Goal: Go to known website

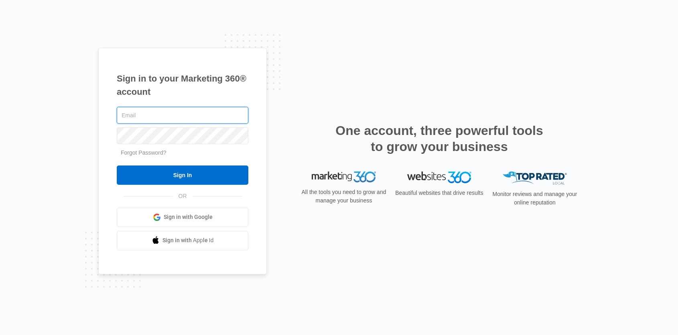
type input "[PERSON_NAME][EMAIL_ADDRESS][DOMAIN_NAME]"
click at [197, 164] on form "edie@itselectricsc.com Forgot Password? Sign In" at bounding box center [183, 144] width 132 height 79
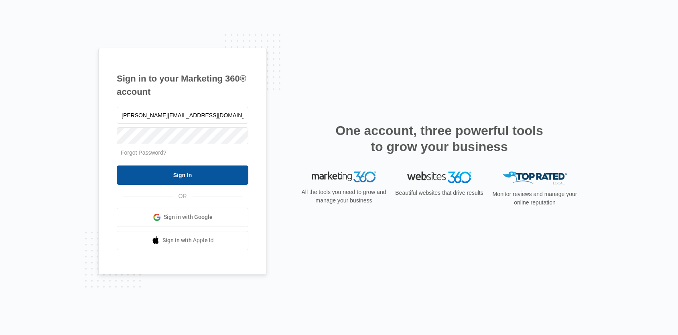
click at [189, 173] on input "Sign In" at bounding box center [183, 174] width 132 height 19
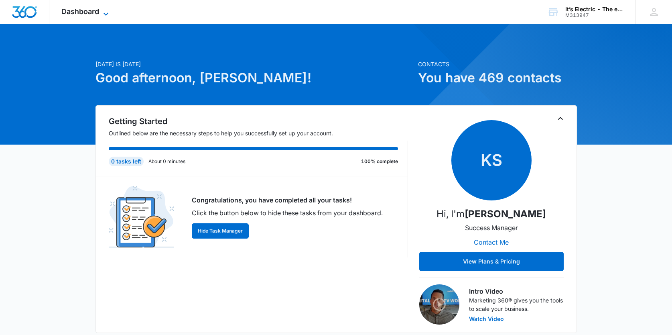
click at [89, 10] on span "Dashboard" at bounding box center [80, 11] width 38 height 8
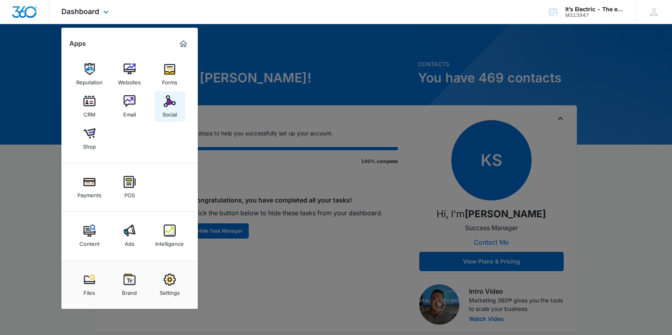
click at [168, 102] on img at bounding box center [170, 101] width 12 height 12
